Goal: Information Seeking & Learning: Learn about a topic

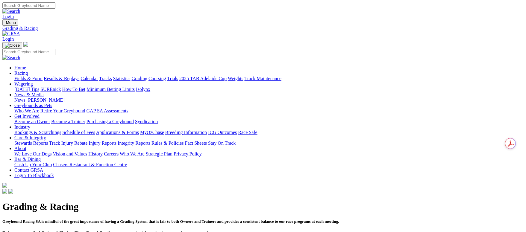
click at [98, 76] on link "Calendar" at bounding box center [88, 78] width 17 height 5
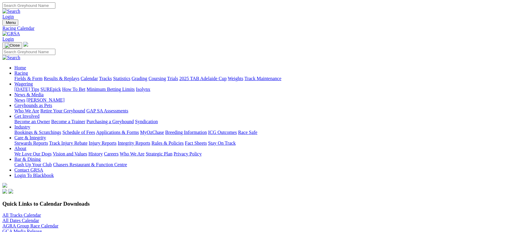
click at [41, 76] on link "Fields & Form" at bounding box center [28, 78] width 28 height 5
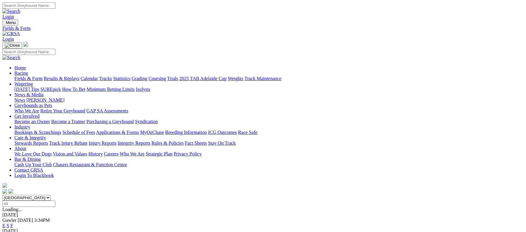
click at [55, 6] on input "Search" at bounding box center [28, 5] width 53 height 6
type input "busting"
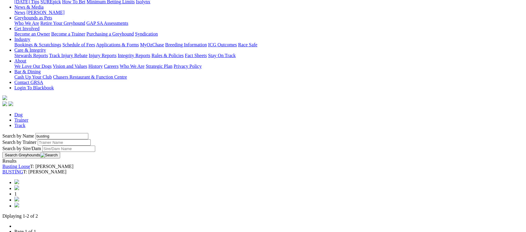
scroll to position [90, 0]
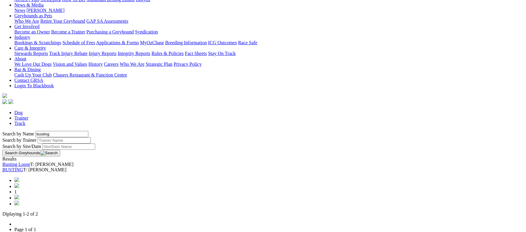
click at [23, 167] on link "BUSTING" at bounding box center [12, 169] width 21 height 5
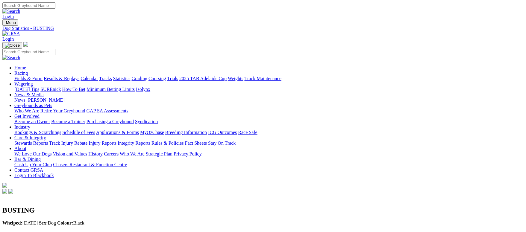
click at [55, 8] on input "Search" at bounding box center [28, 5] width 53 height 6
type input "aeroplane [PERSON_NAME]"
drag, startPoint x: 54, startPoint y: 45, endPoint x: 54, endPoint y: 39, distance: 6.6
click at [42, 76] on link "Fields & Form" at bounding box center [28, 78] width 28 height 5
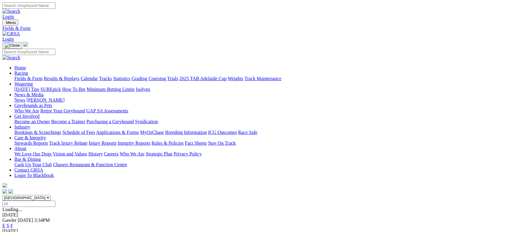
click at [55, 5] on input "Search" at bounding box center [28, 5] width 53 height 6
type input "kaisons curse"
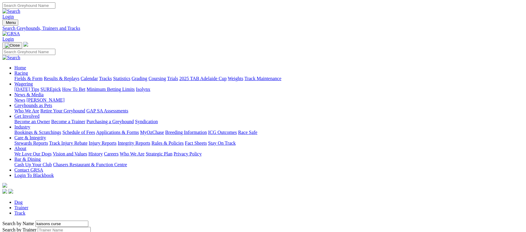
click at [88, 221] on input "kaisons curse" at bounding box center [61, 224] width 53 height 6
type input "kaison's curse"
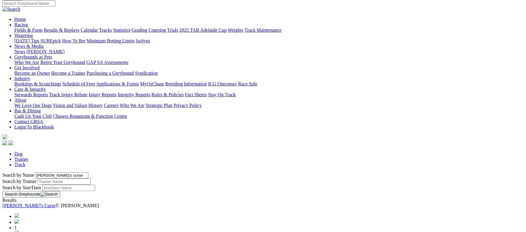
scroll to position [134, 0]
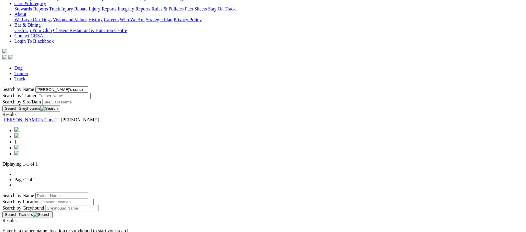
click at [56, 117] on link "Kaison's Curse" at bounding box center [28, 119] width 53 height 5
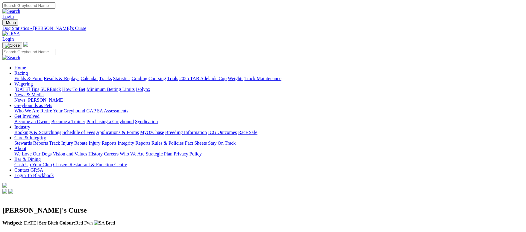
click at [55, 4] on input "Search" at bounding box center [28, 5] width 53 height 6
type input "stealth"
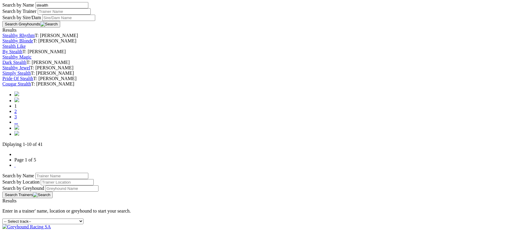
scroll to position [269, 0]
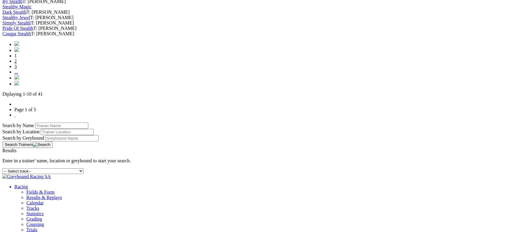
click at [17, 64] on link "2" at bounding box center [15, 61] width 2 height 5
click at [17, 69] on link "3" at bounding box center [15, 66] width 2 height 5
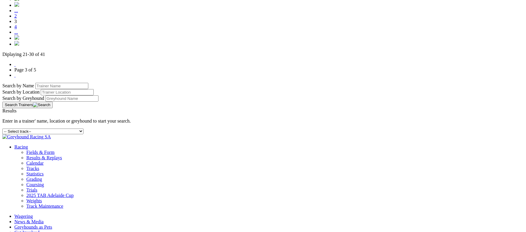
scroll to position [269, 0]
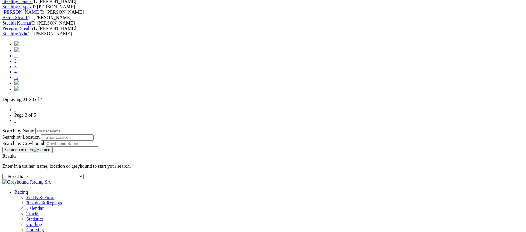
click at [17, 74] on link "4" at bounding box center [15, 71] width 2 height 5
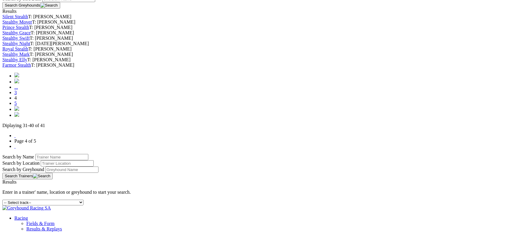
scroll to position [359, 0]
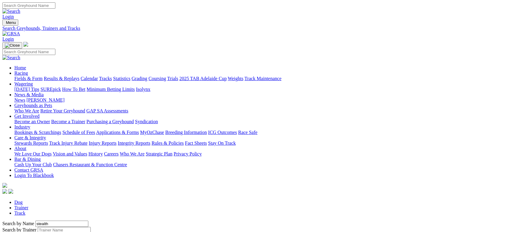
scroll to position [45, 0]
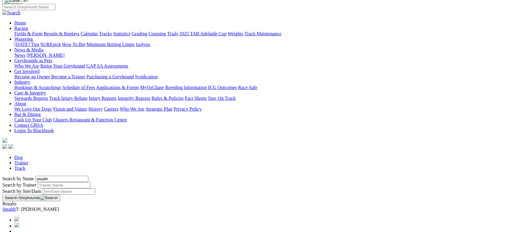
click at [16, 207] on link "Stealth" at bounding box center [8, 209] width 13 height 5
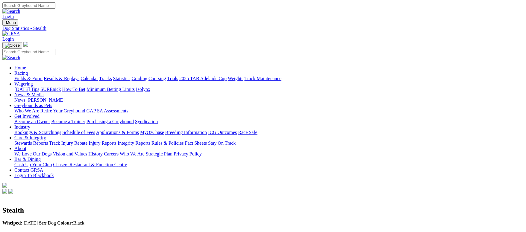
click at [55, 9] on input "Search" at bounding box center [28, 5] width 53 height 6
type input "bulsara"
click at [42, 76] on link "Fields & Form" at bounding box center [28, 78] width 28 height 5
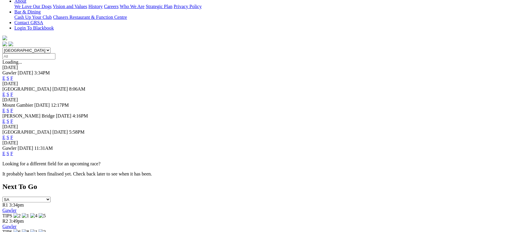
scroll to position [134, 0]
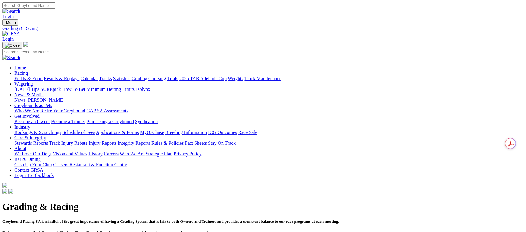
click at [42, 76] on link "Fields & Form" at bounding box center [28, 78] width 28 height 5
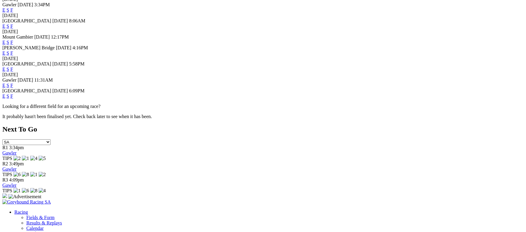
scroll to position [269, 0]
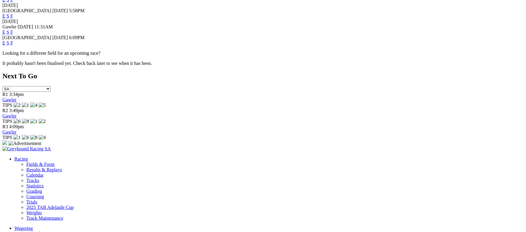
click at [13, 40] on link "F" at bounding box center [11, 42] width 3 height 5
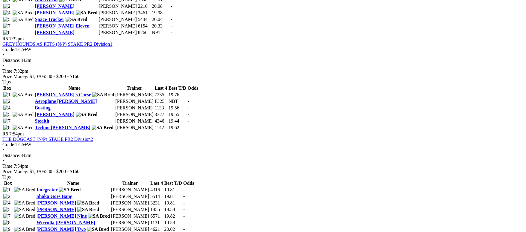
scroll to position [628, 0]
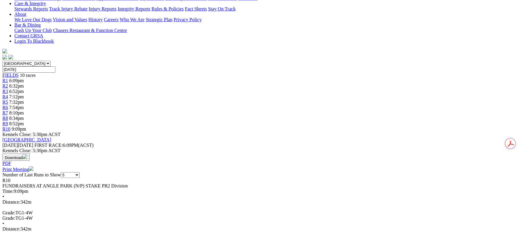
scroll to position [134, 0]
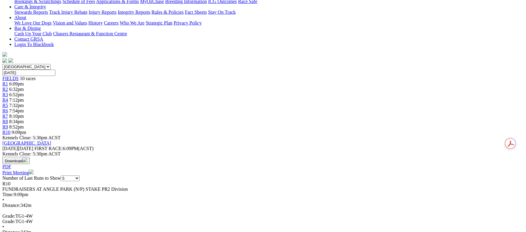
scroll to position [90, 0]
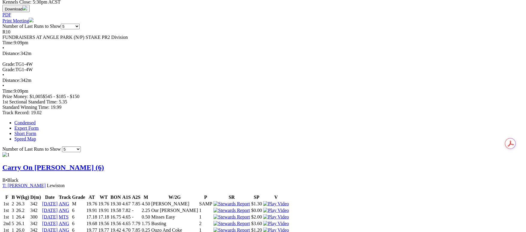
scroll to position [224, 0]
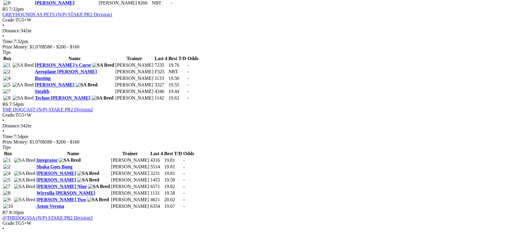
scroll to position [673, 0]
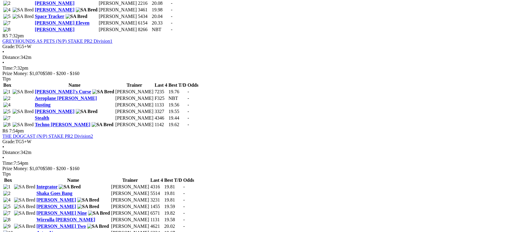
scroll to position [673, 0]
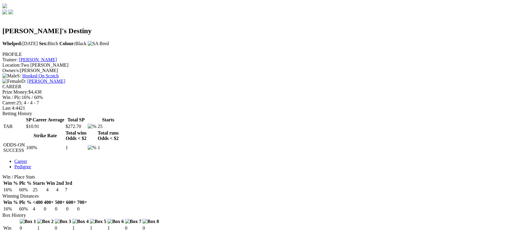
scroll to position [359, 0]
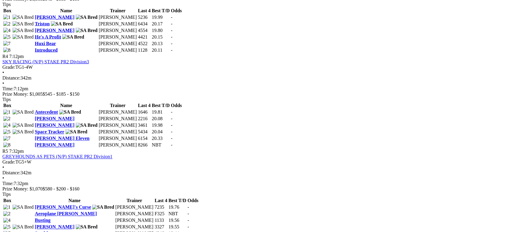
scroll to position [628, 0]
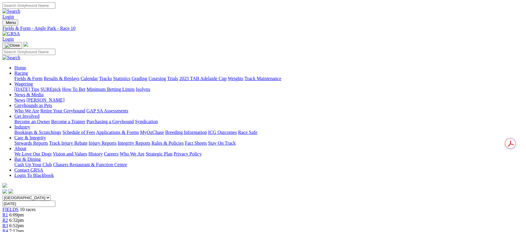
drag, startPoint x: 127, startPoint y: 207, endPoint x: 152, endPoint y: 119, distance: 91.3
drag, startPoint x: 270, startPoint y: 93, endPoint x: 240, endPoint y: 56, distance: 48.1
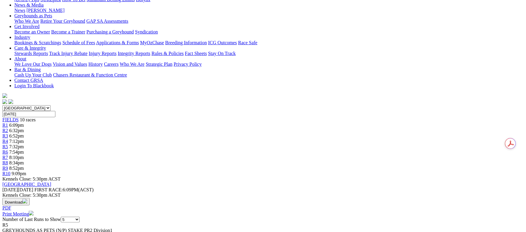
drag, startPoint x: 130, startPoint y: 116, endPoint x: 144, endPoint y: 111, distance: 14.8
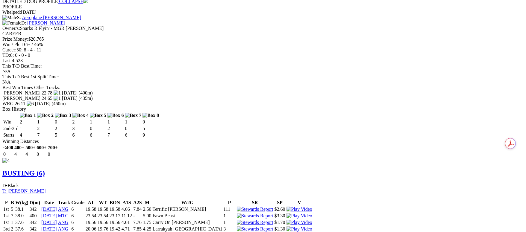
scroll to position [897, 0]
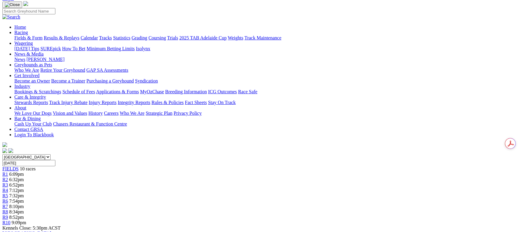
scroll to position [0, 0]
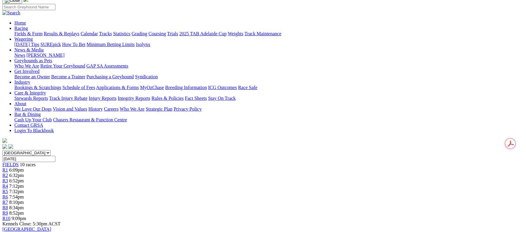
scroll to position [45, 0]
click at [98, 162] on div "FIELDS 10 races" at bounding box center [262, 164] width 521 height 5
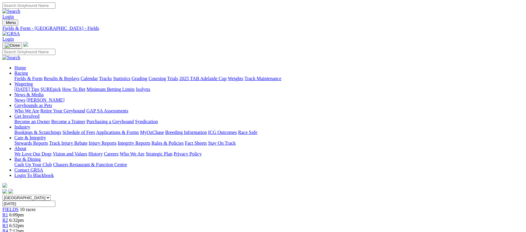
click at [98, 76] on link "Calendar" at bounding box center [88, 78] width 17 height 5
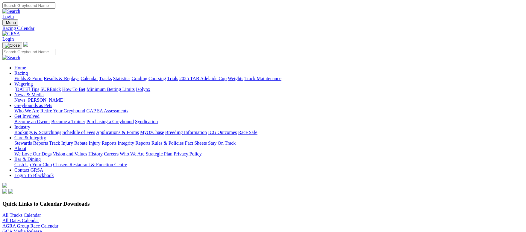
click at [42, 76] on link "Fields & Form" at bounding box center [28, 78] width 28 height 5
